Goal: Task Accomplishment & Management: Manage account settings

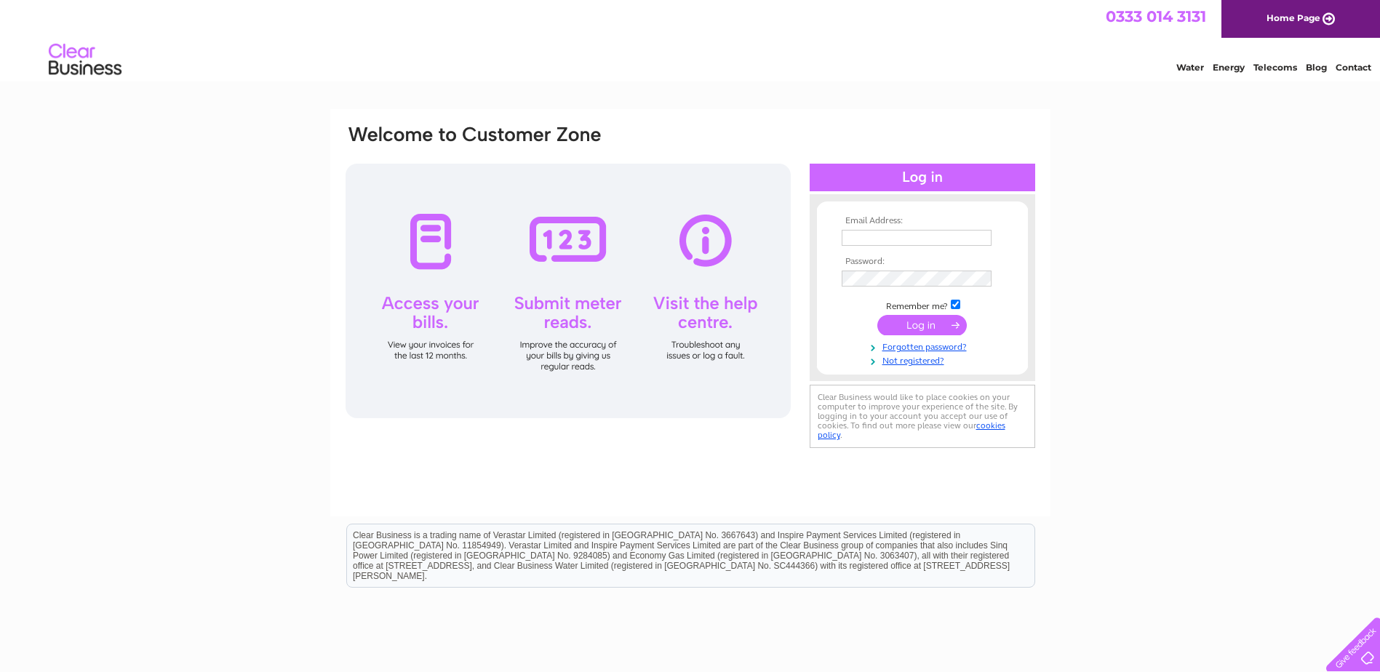
type input "[PERSON_NAME][EMAIL_ADDRESS][PERSON_NAME][DOMAIN_NAME]"
click at [926, 327] on input "submit" at bounding box center [921, 325] width 89 height 20
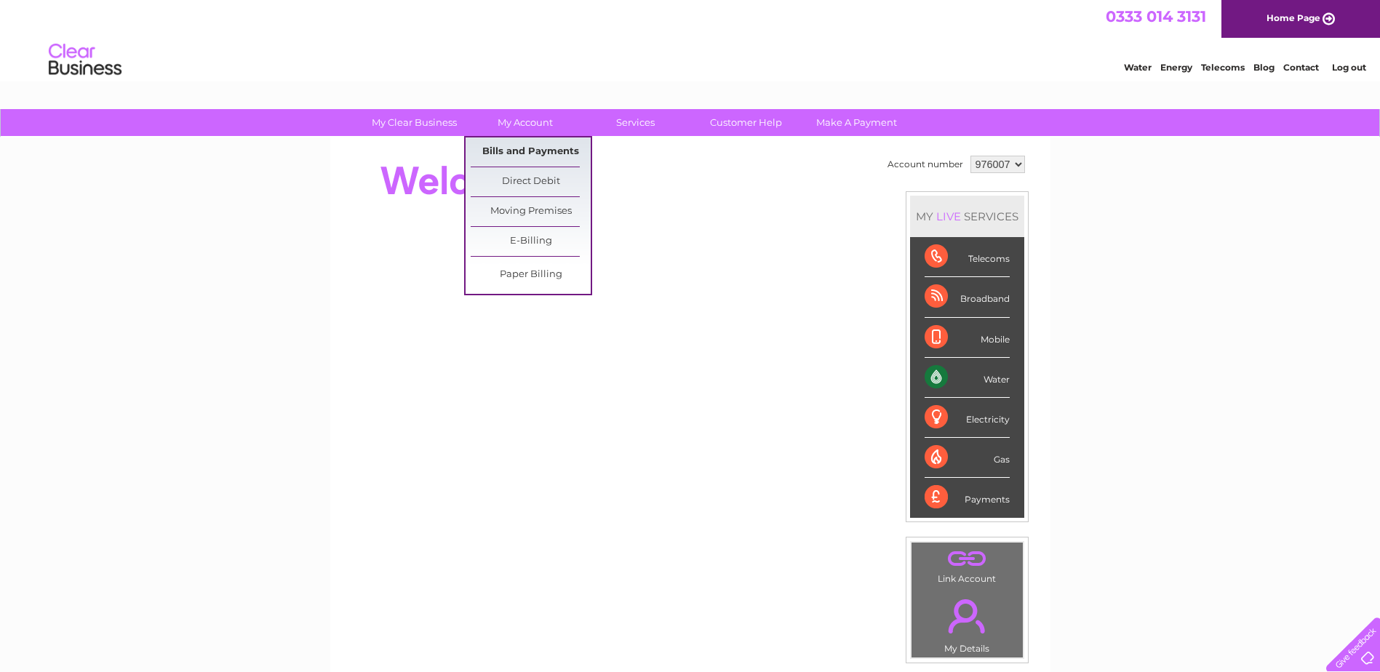
click at [529, 149] on link "Bills and Payments" at bounding box center [531, 151] width 120 height 29
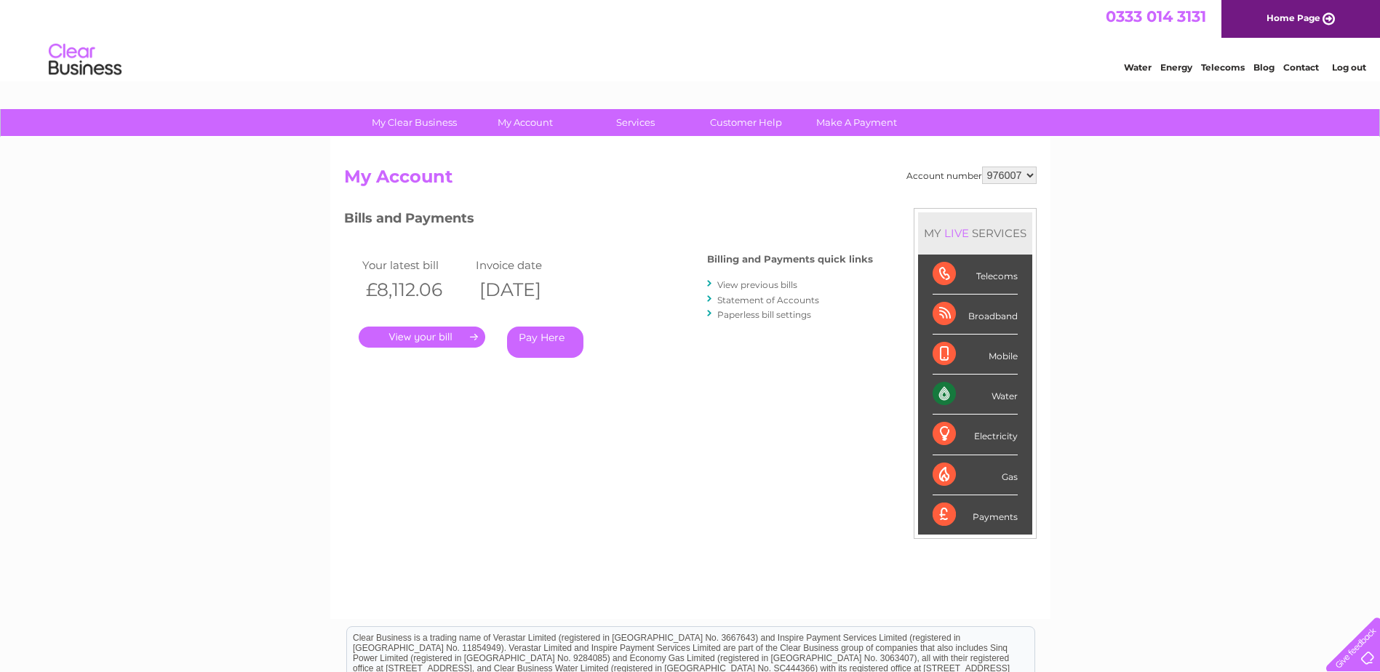
click at [416, 337] on link "." at bounding box center [422, 337] width 127 height 21
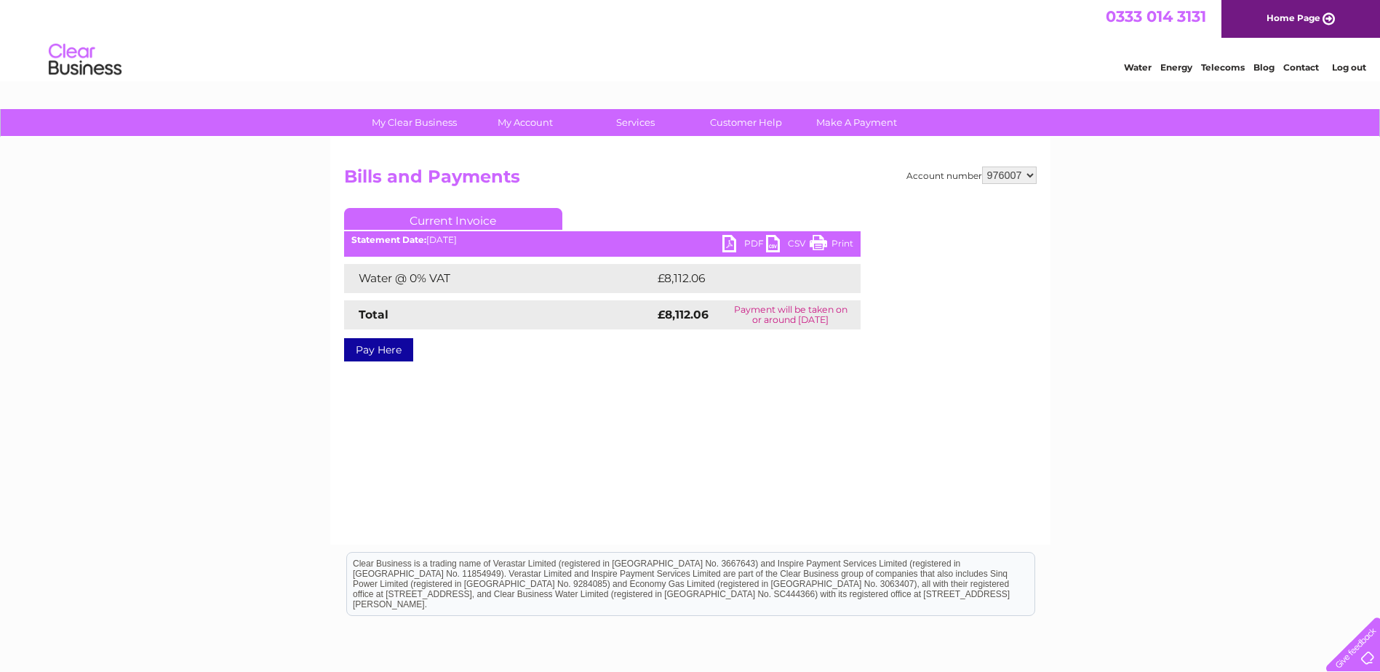
click at [746, 243] on link "PDF" at bounding box center [744, 245] width 44 height 21
